Goal: Information Seeking & Learning: Learn about a topic

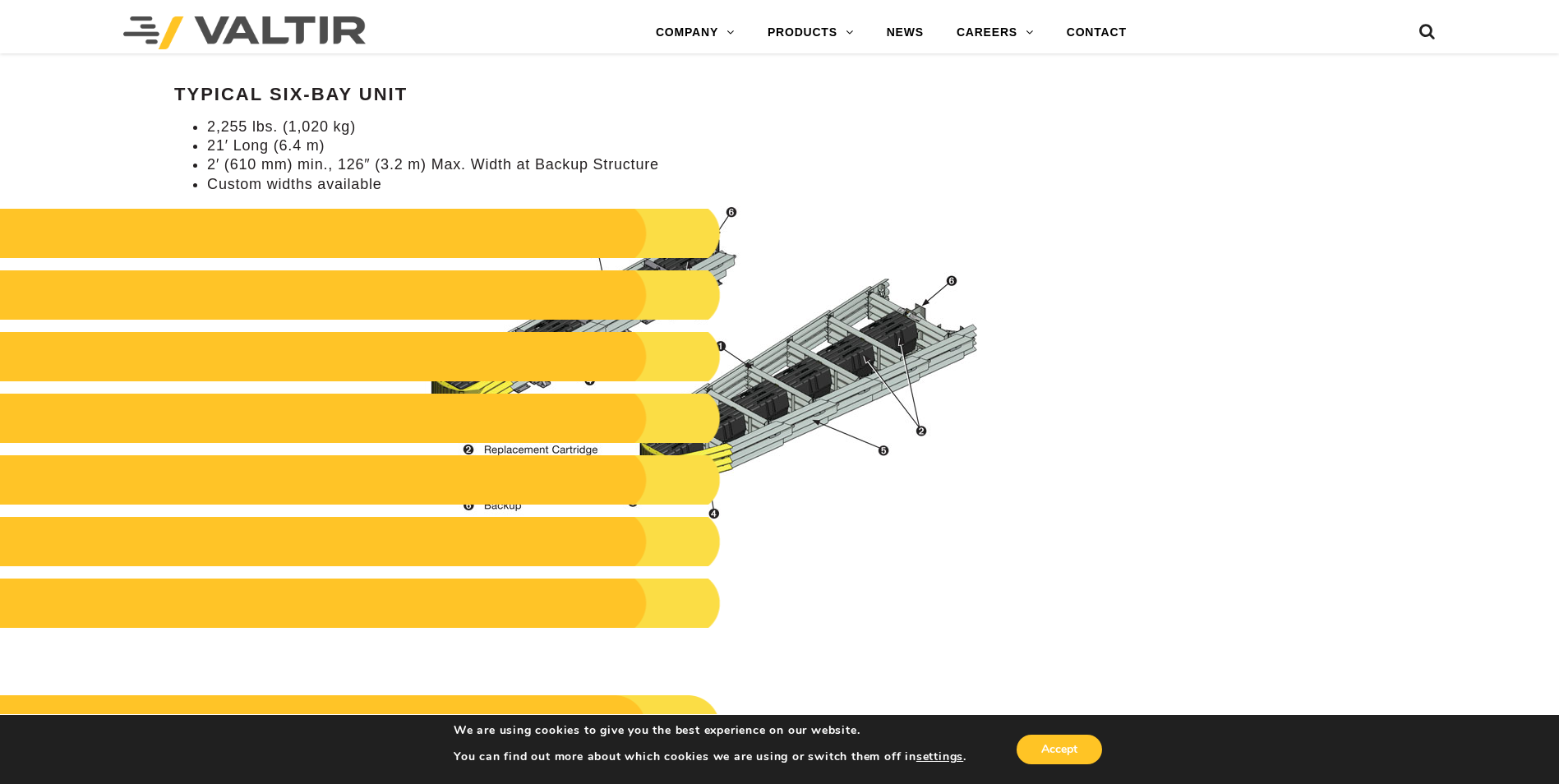
scroll to position [1644, 0]
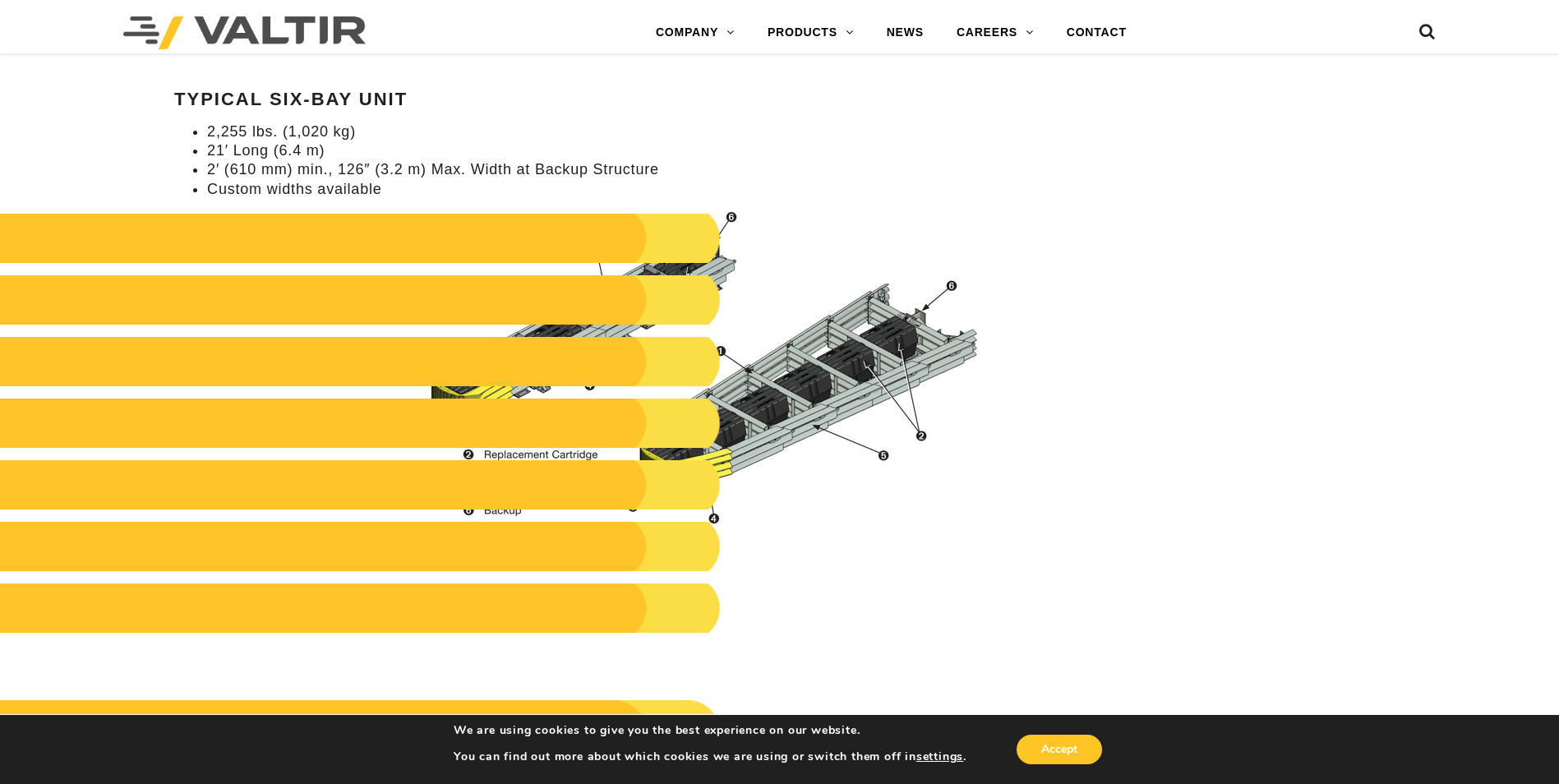
click at [684, 227] on h2 at bounding box center [330, 238] width 780 height 50
click at [696, 312] on h2 at bounding box center [330, 301] width 780 height 50
drag, startPoint x: 618, startPoint y: 301, endPoint x: 468, endPoint y: 294, distance: 150.2
click at [467, 296] on h2 at bounding box center [330, 301] width 780 height 50
click at [662, 259] on h2 at bounding box center [330, 238] width 780 height 50
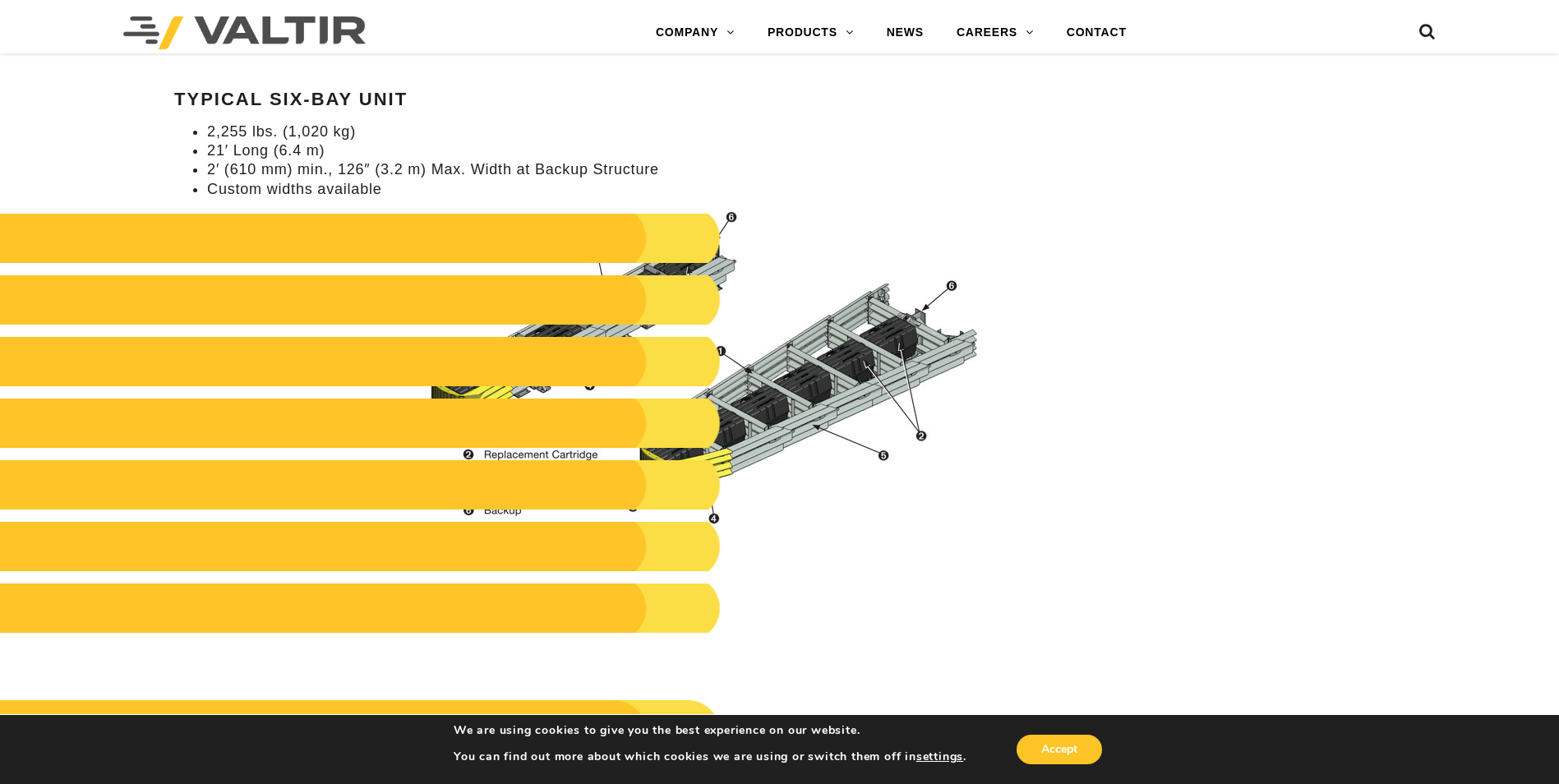
click at [698, 225] on h2 at bounding box center [330, 238] width 780 height 50
drag, startPoint x: 688, startPoint y: 264, endPoint x: 689, endPoint y: 562, distance: 298.0
click at [689, 563] on div "Specifications Typical Six-Bay Unit 2,255 lbs. (1,020 kg) 21′ Long (6.4 m) 2′ (…" at bounding box center [584, 311] width 821 height 705
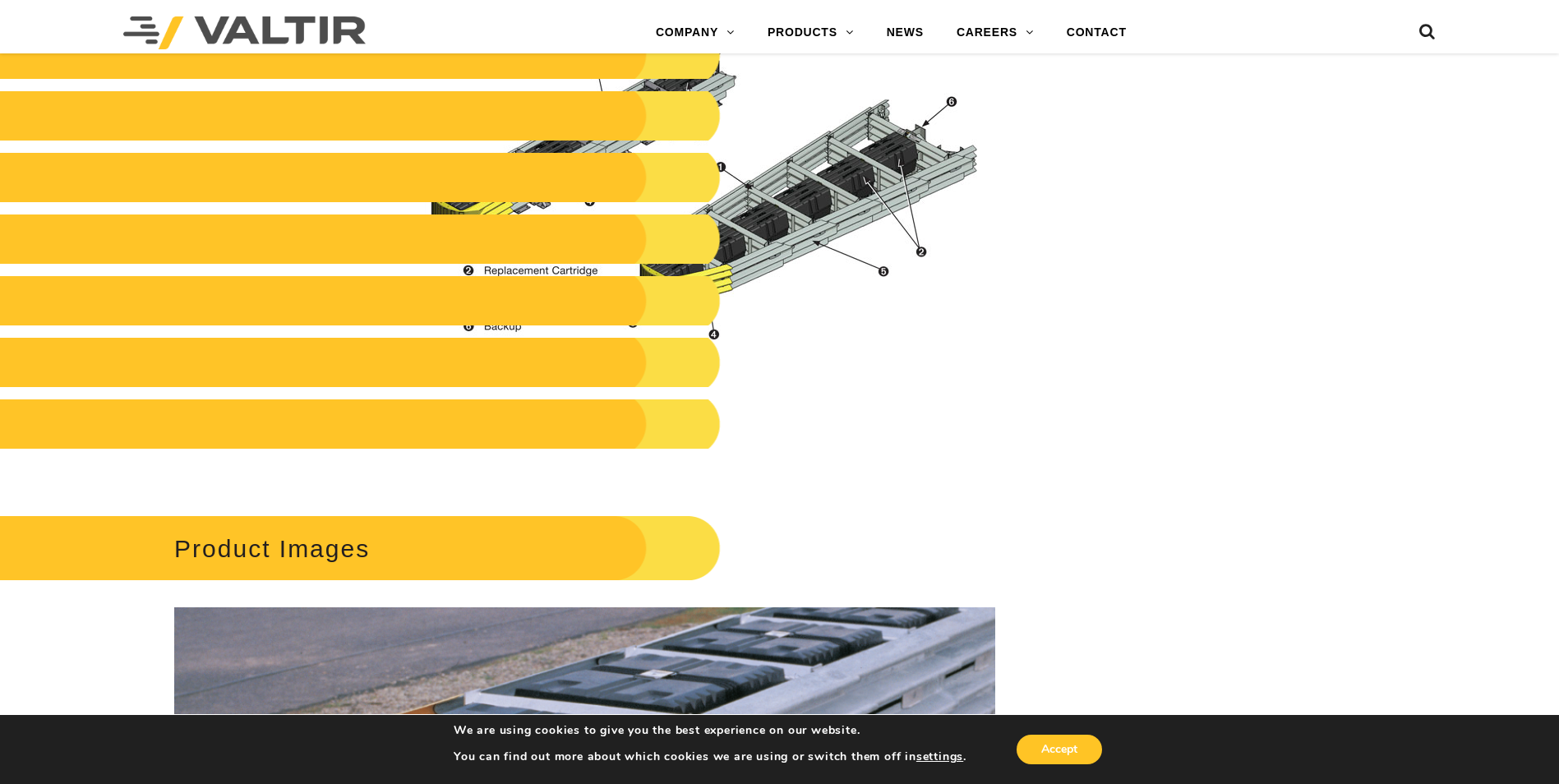
scroll to position [1807, 0]
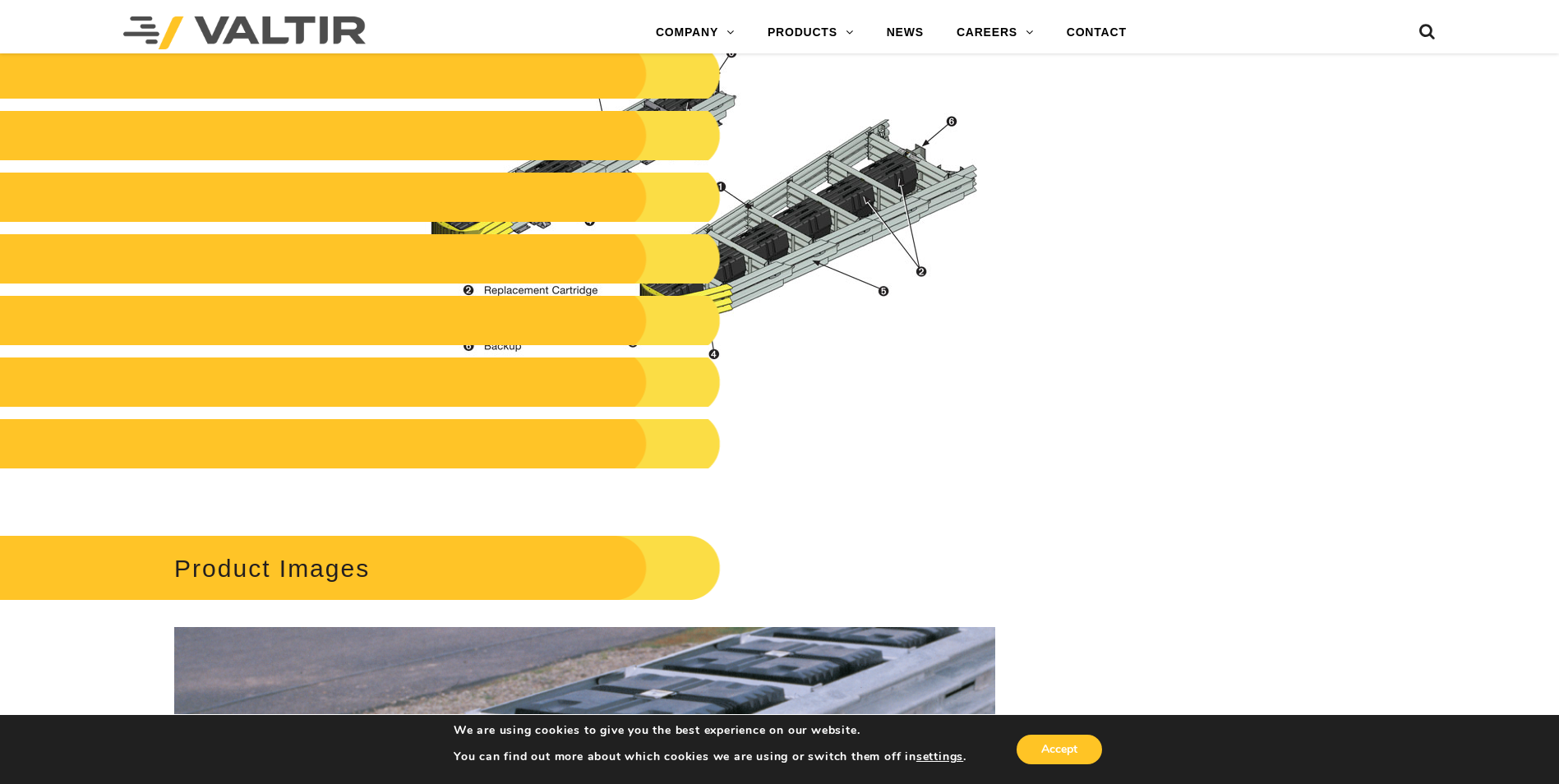
click at [392, 571] on h2 "Product Images" at bounding box center [330, 569] width 780 height 77
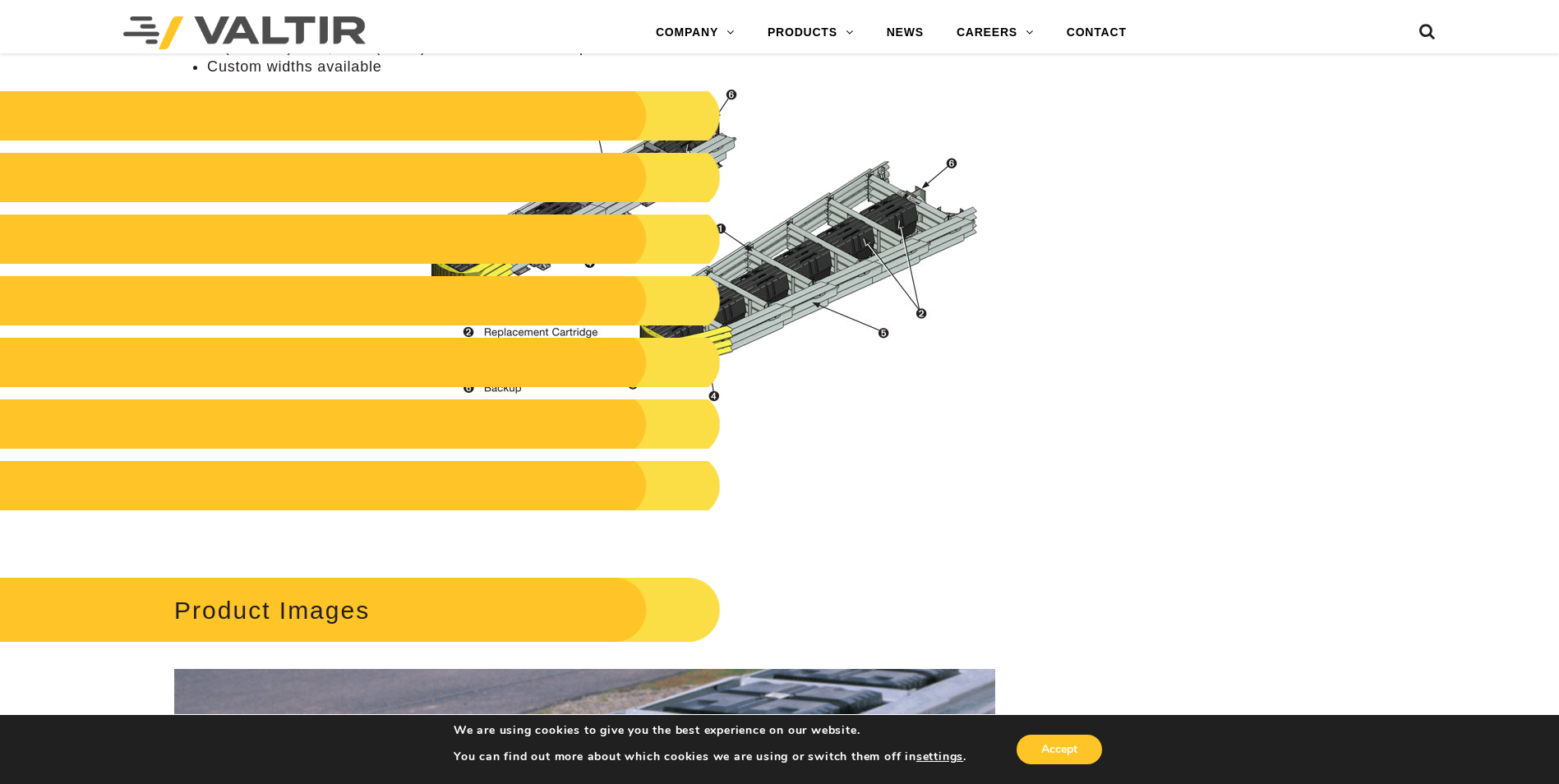
scroll to position [1726, 0]
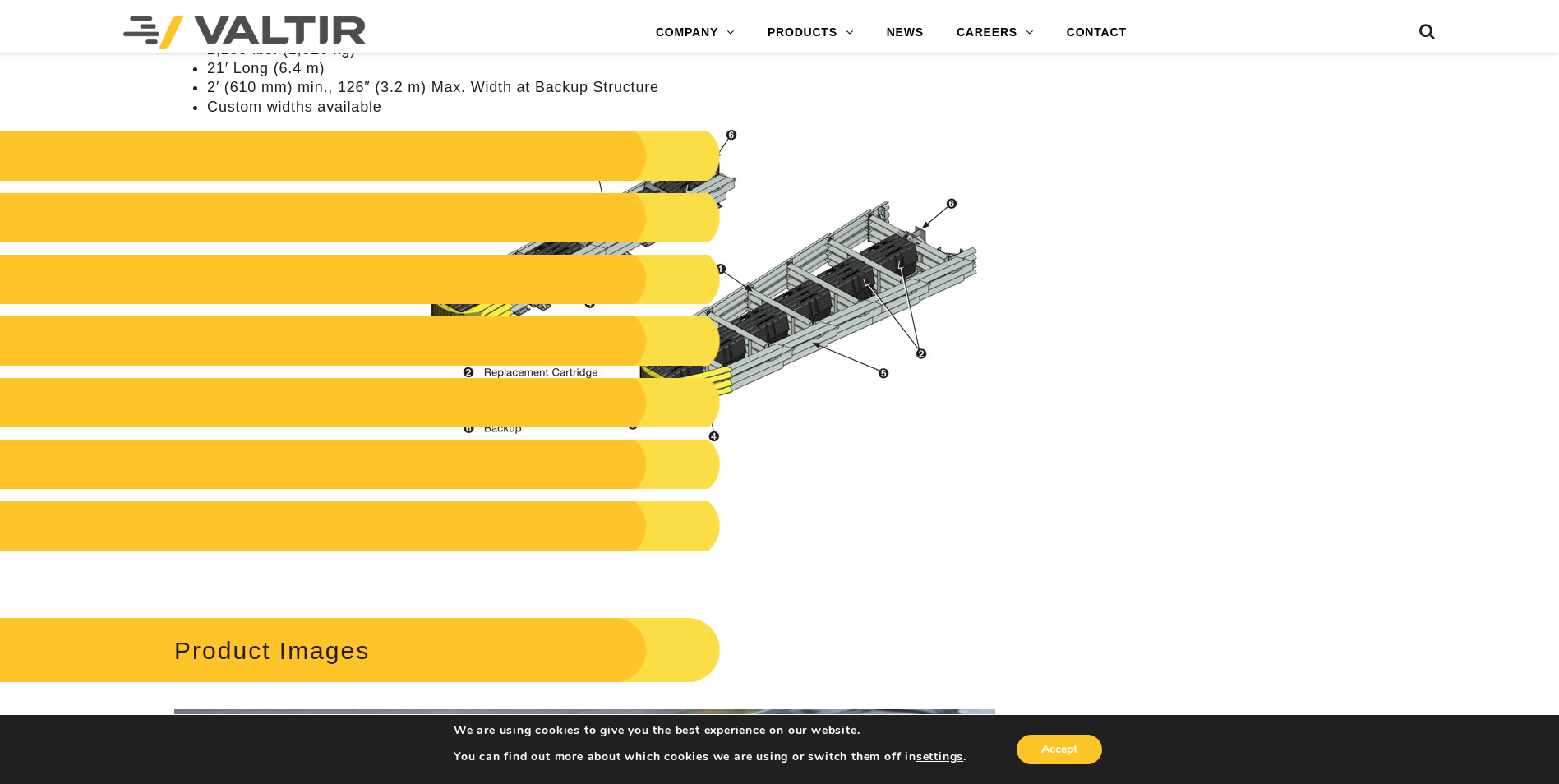
click at [708, 339] on h2 at bounding box center [330, 341] width 780 height 50
click at [681, 267] on h2 at bounding box center [330, 280] width 780 height 50
drag, startPoint x: 617, startPoint y: 195, endPoint x: 468, endPoint y: 178, distance: 150.0
click at [593, 195] on h2 at bounding box center [330, 218] width 780 height 50
drag, startPoint x: 310, startPoint y: 160, endPoint x: 307, endPoint y: 190, distance: 30.1
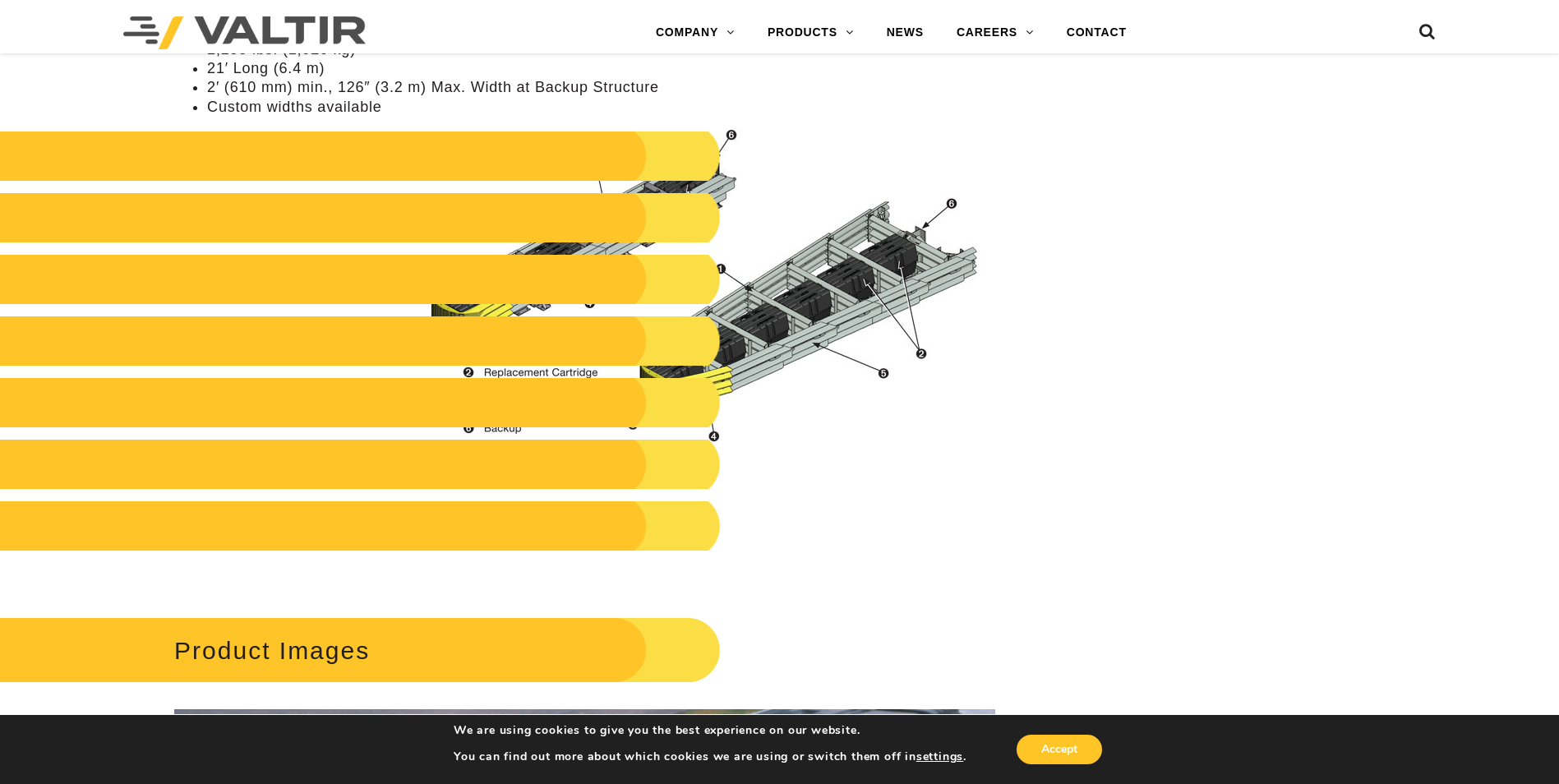
click at [309, 159] on h2 at bounding box center [330, 156] width 780 height 50
drag, startPoint x: 305, startPoint y: 363, endPoint x: 297, endPoint y: 450, distance: 87.4
click at [303, 443] on div "Specifications Typical Six-Bay Unit 2,255 lbs. (1,020 kg) 21′ Long (6.4 m) 2′ (…" at bounding box center [584, 229] width 821 height 705
drag, startPoint x: 283, startPoint y: 517, endPoint x: 264, endPoint y: 525, distance: 20.6
click at [265, 524] on h2 at bounding box center [330, 526] width 780 height 50
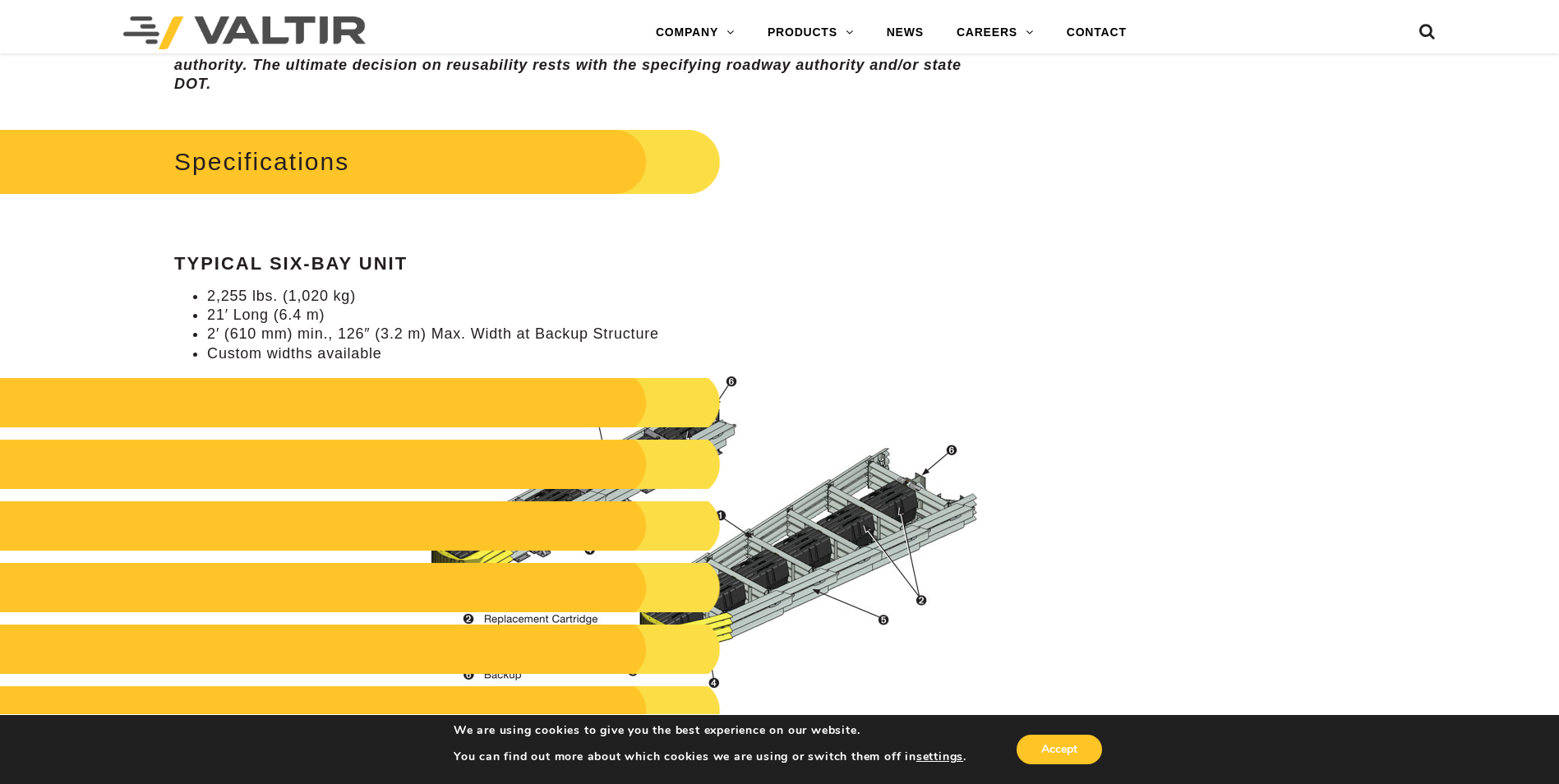
scroll to position [2054, 0]
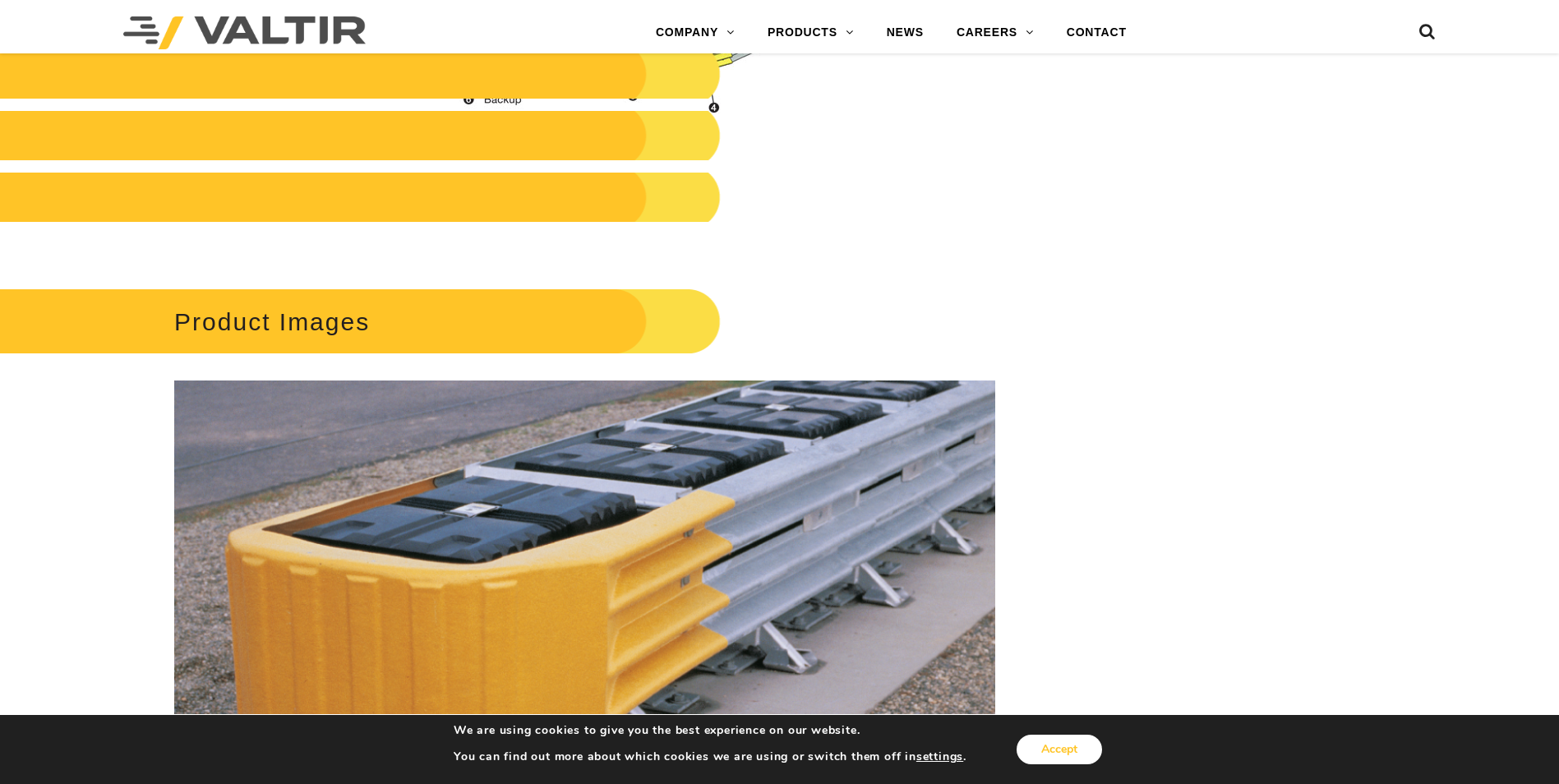
click at [1065, 751] on button "Accept" at bounding box center [1059, 749] width 85 height 30
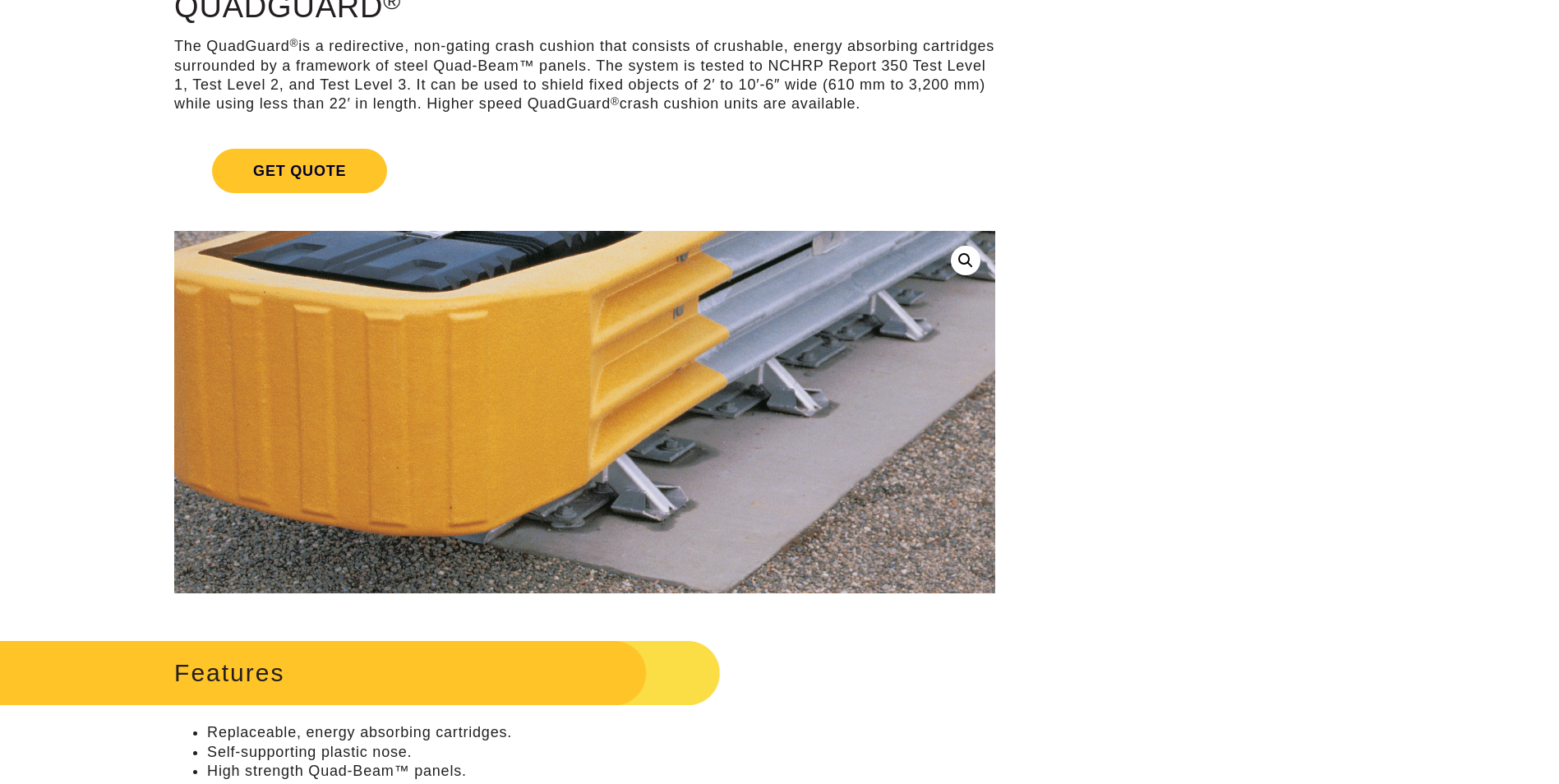
scroll to position [0, 0]
